Goal: Transaction & Acquisition: Purchase product/service

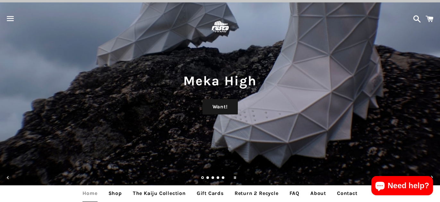
scroll to position [128, 0]
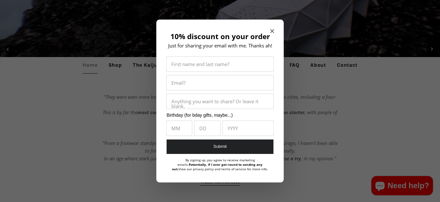
click at [274, 30] on div "10% discount on your order Just for sharing your email with me. Thanks ah! Firs…" at bounding box center [219, 101] width 127 height 163
click at [272, 31] on icon "Close modal" at bounding box center [272, 31] width 4 height 4
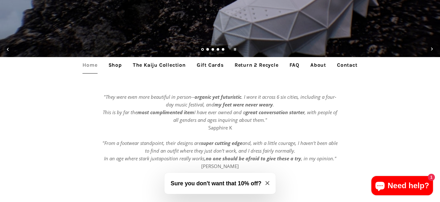
click at [137, 64] on link "The Kaiju Collection" at bounding box center [159, 65] width 63 height 16
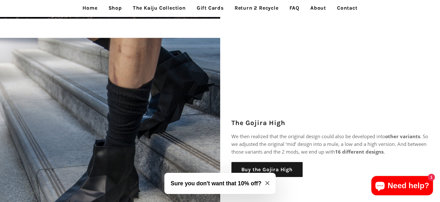
scroll to position [449, 0]
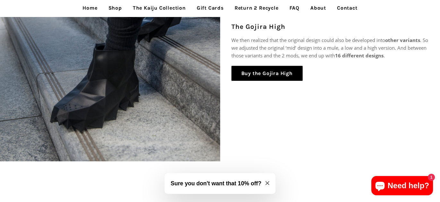
click at [254, 72] on link "Buy the Gojira High" at bounding box center [266, 73] width 71 height 15
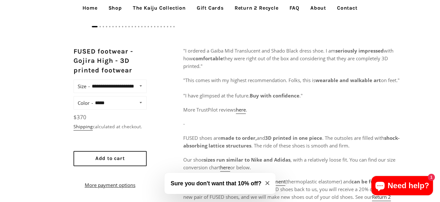
scroll to position [32, 0]
